Goal: Task Accomplishment & Management: Complete application form

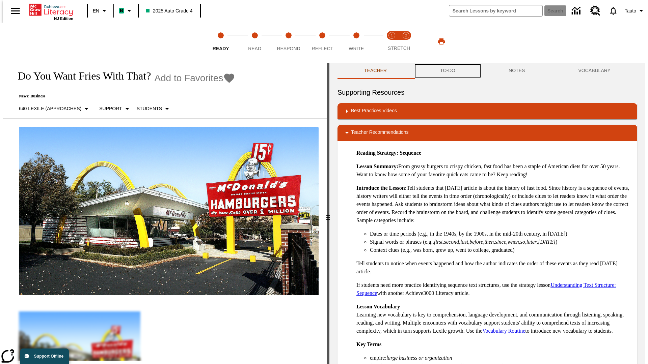
click at [447, 71] on button "TO-DO" at bounding box center [447, 71] width 68 height 16
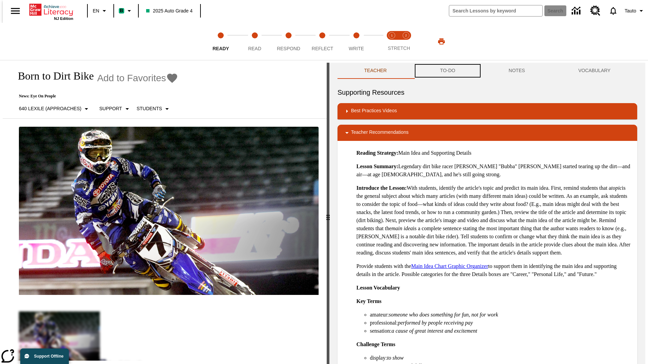
click at [447, 71] on button "TO-DO" at bounding box center [447, 71] width 68 height 16
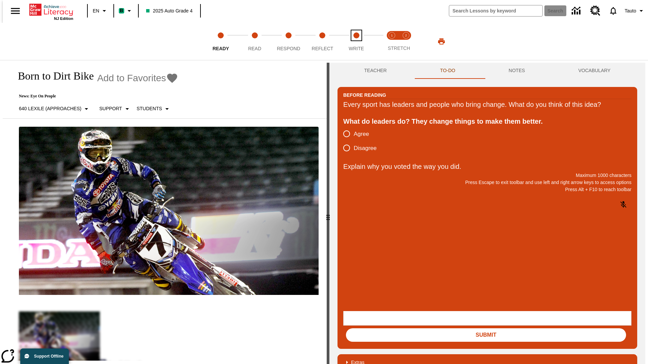
click at [356, 41] on span "Write" at bounding box center [355, 46] width 15 height 12
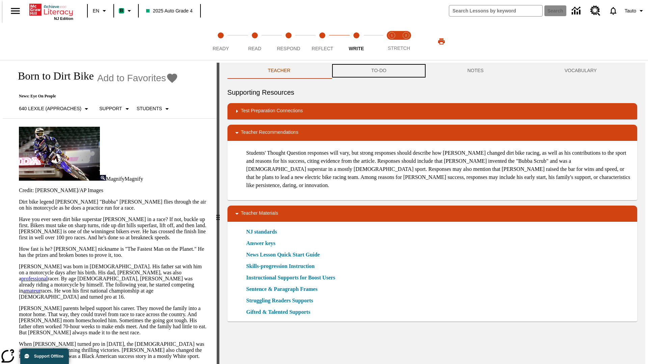
scroll to position [0, 0]
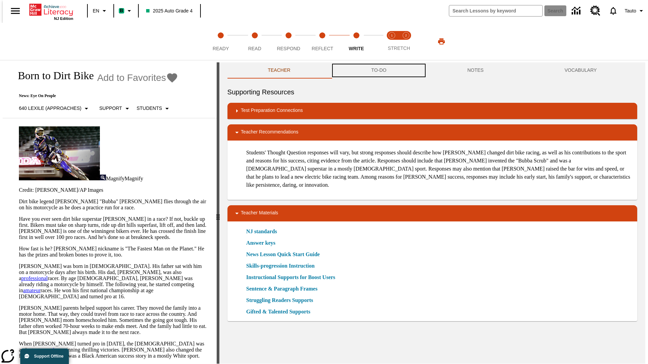
click at [378, 71] on button "TO-DO" at bounding box center [379, 70] width 96 height 16
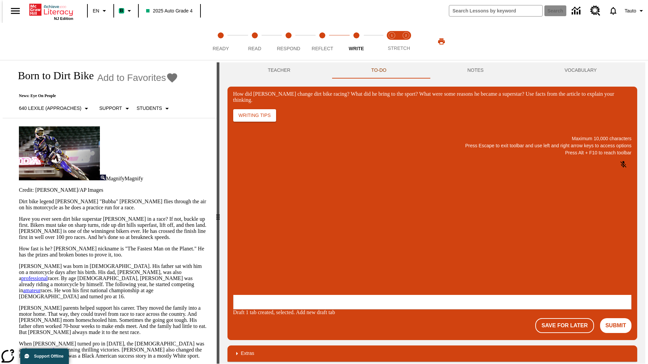
scroll to position [0, 0]
click at [331, 252] on p "One change [PERSON_NAME] brought to dirt bike racing was…" at bounding box center [283, 254] width 96 height 12
click at [247, 225] on span "Copy" at bounding box center [241, 227] width 11 height 5
click at [331, 252] on p "How did Stewart change dirt bike racing? What did he bring to the sport? What w…" at bounding box center [283, 251] width 96 height 6
click at [247, 225] on span "Copy" at bounding box center [241, 227] width 11 height 5
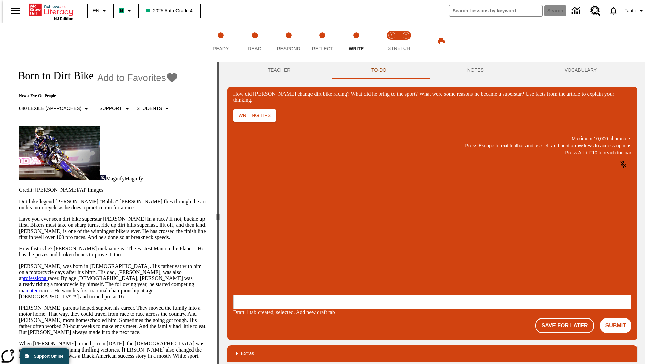
click at [331, 252] on p "How did Stewart change dirt bike racing? What did he bring to the sport? What w…" at bounding box center [283, 251] width 96 height 6
click at [476, 70] on button "NOTES" at bounding box center [475, 70] width 97 height 16
